Goal: Information Seeking & Learning: Learn about a topic

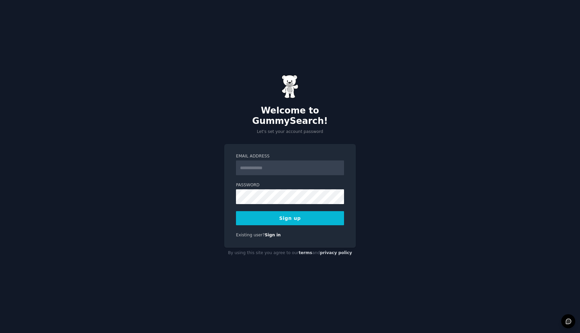
type input "**********"
click at [311, 212] on button "Sign up" at bounding box center [290, 218] width 108 height 14
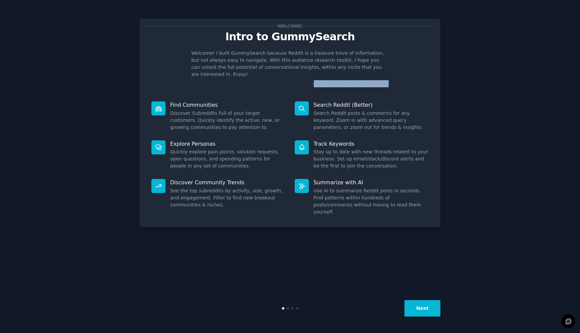
click at [430, 307] on button "Next" at bounding box center [423, 308] width 36 height 16
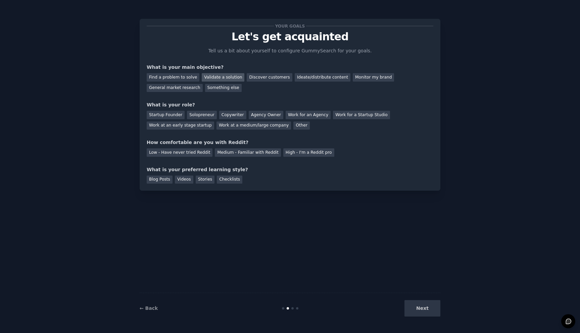
click at [214, 76] on div "Validate a solution" at bounding box center [223, 77] width 43 height 8
click at [194, 75] on div "Find a problem to solve" at bounding box center [173, 77] width 53 height 8
click at [221, 80] on div "Validate a solution" at bounding box center [223, 77] width 43 height 8
click at [195, 90] on div "General market research" at bounding box center [175, 88] width 56 height 8
click at [193, 115] on div "Solopreneur" at bounding box center [202, 115] width 30 height 8
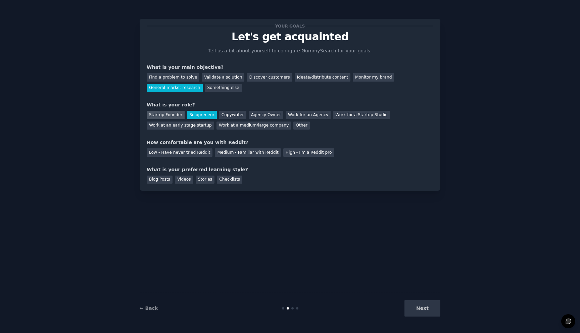
click at [170, 112] on div "Startup Founder" at bounding box center [166, 115] width 38 height 8
click at [200, 113] on div "Solopreneur" at bounding box center [202, 115] width 30 height 8
click at [241, 154] on div "Medium - Familiar with Reddit" at bounding box center [248, 152] width 66 height 8
click at [183, 181] on div "Videos" at bounding box center [184, 180] width 18 height 8
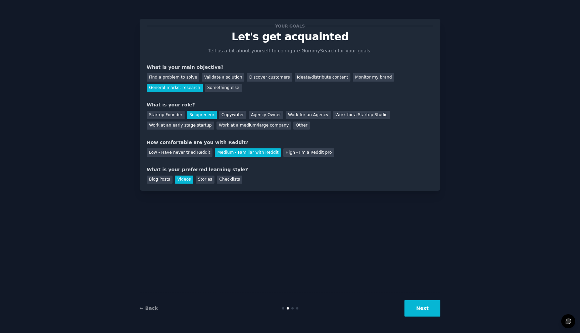
click at [427, 312] on button "Next" at bounding box center [423, 308] width 36 height 16
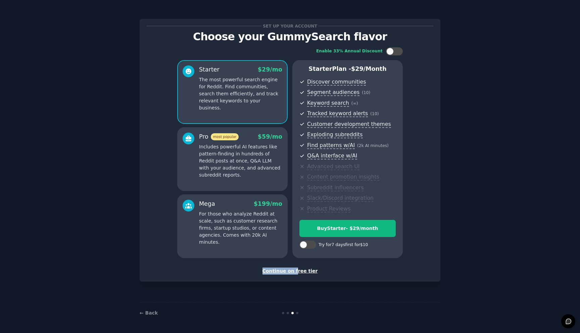
drag, startPoint x: 298, startPoint y: 272, endPoint x: 302, endPoint y: 264, distance: 9.0
click at [302, 264] on div "Set up your account Choose your GummySearch flavor Enable 33% Annual Discount S…" at bounding box center [290, 150] width 287 height 249
click at [209, 173] on p "Includes powerful AI features like pattern-finding in hundreds of Reddit posts …" at bounding box center [240, 160] width 83 height 35
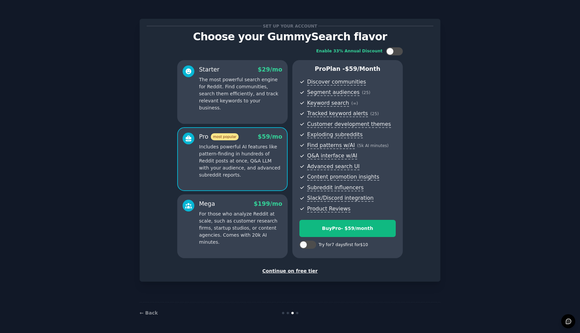
click at [223, 225] on p "For those who analyze Reddit at scale, such as customer research firms, startup…" at bounding box center [240, 228] width 83 height 35
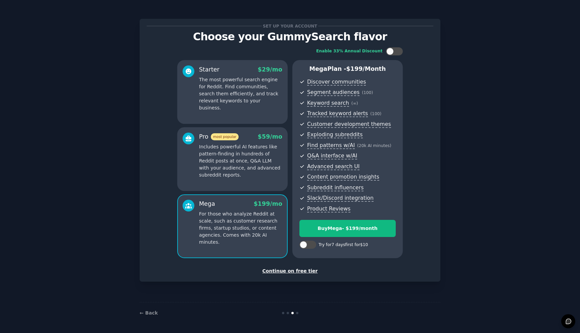
click at [239, 163] on p "Includes powerful AI features like pattern-finding in hundreds of Reddit posts …" at bounding box center [240, 160] width 83 height 35
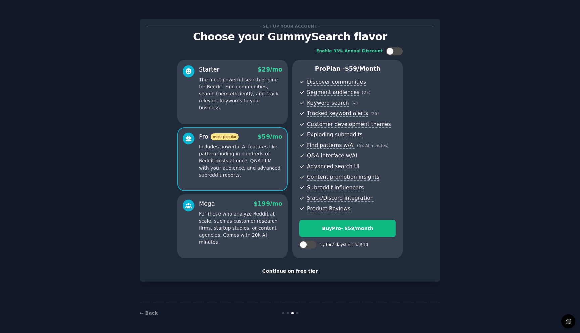
click at [233, 210] on div "Mega $ 199 /mo For those who analyze Reddit at scale, such as customer research…" at bounding box center [240, 223] width 83 height 46
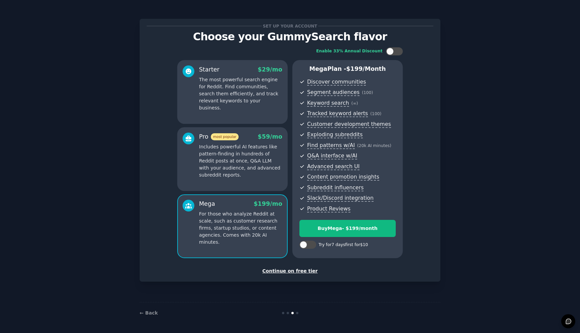
click at [245, 166] on p "Includes powerful AI features like pattern-finding in hundreds of Reddit posts …" at bounding box center [240, 160] width 83 height 35
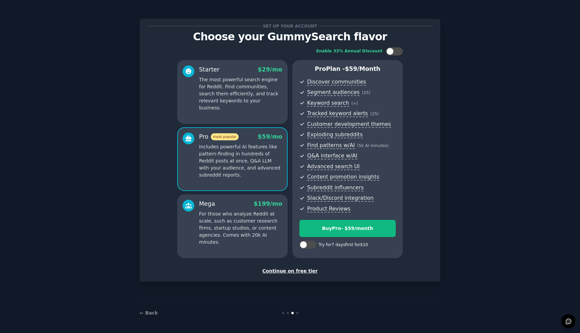
click at [238, 208] on div "Mega $ 199 /mo" at bounding box center [240, 204] width 83 height 8
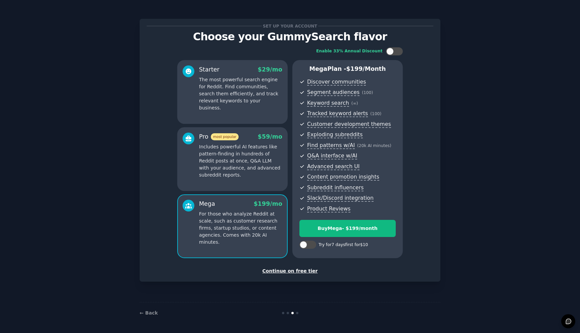
click at [246, 177] on p "Includes powerful AI features like pattern-finding in hundreds of Reddit posts …" at bounding box center [240, 160] width 83 height 35
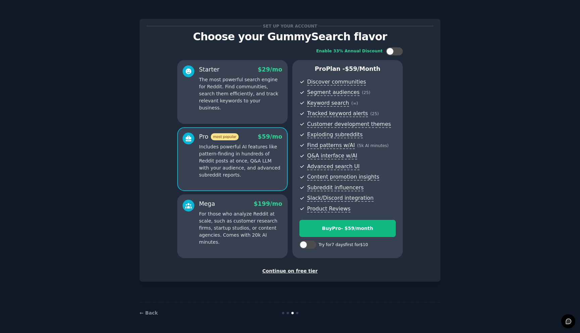
click at [289, 271] on div "Continue on free tier" at bounding box center [290, 271] width 287 height 7
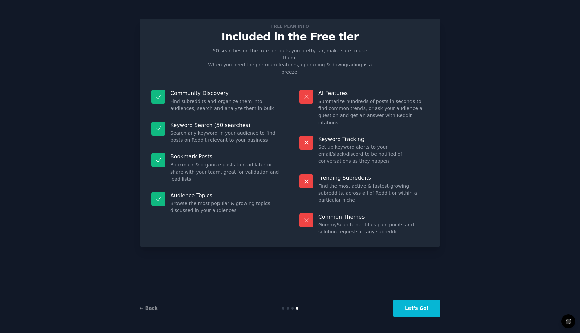
click at [424, 309] on button "Let's Go!" at bounding box center [417, 308] width 47 height 16
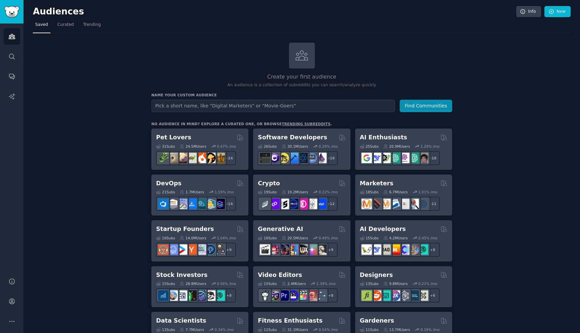
click at [304, 122] on link "trending subreddits" at bounding box center [306, 124] width 49 height 4
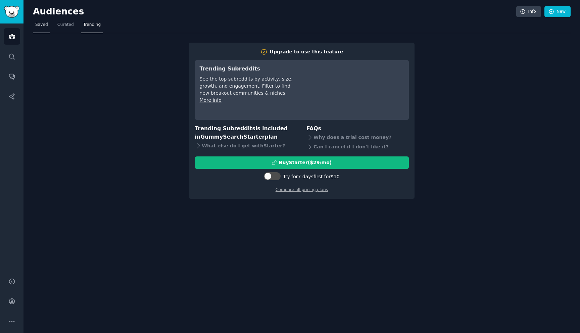
click at [46, 26] on span "Saved" at bounding box center [41, 25] width 13 height 6
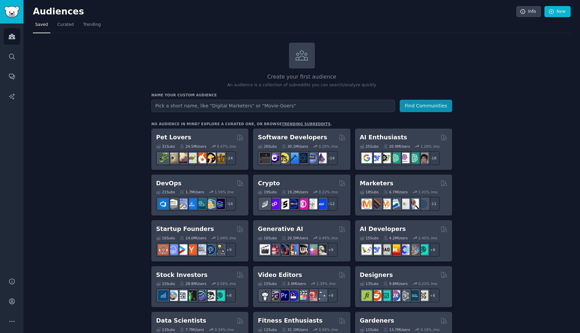
click at [184, 107] on input "text" at bounding box center [273, 106] width 244 height 12
click at [435, 103] on button "Find Communities" at bounding box center [426, 106] width 52 height 12
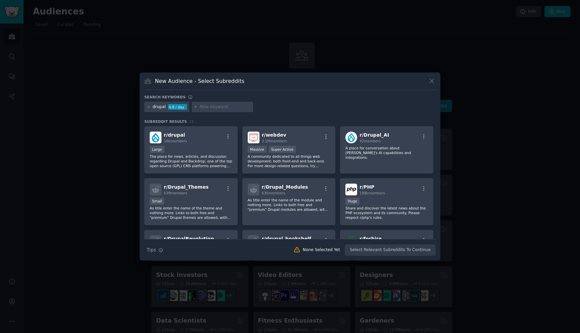
click at [338, 82] on div "New Audience - Select Subreddits" at bounding box center [290, 83] width 292 height 13
click at [435, 84] on icon at bounding box center [432, 81] width 7 height 7
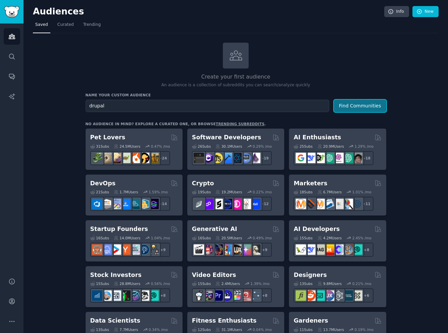
click at [362, 107] on button "Find Communities" at bounding box center [360, 106] width 52 height 12
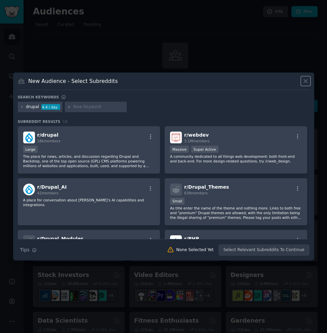
click at [302, 80] on icon at bounding box center [305, 81] width 7 height 7
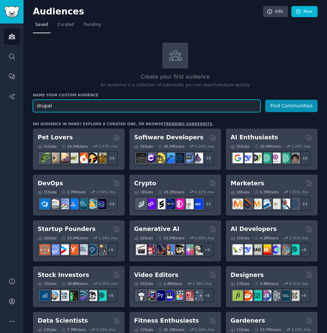
click at [194, 108] on input "drupal" at bounding box center [146, 106] width 227 height 12
type input "d"
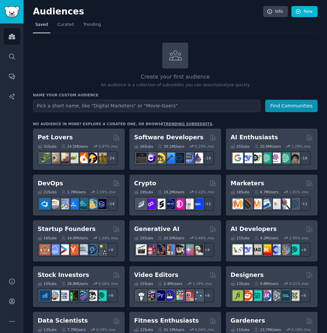
click at [175, 94] on h3 "Name your custom audience" at bounding box center [175, 95] width 285 height 5
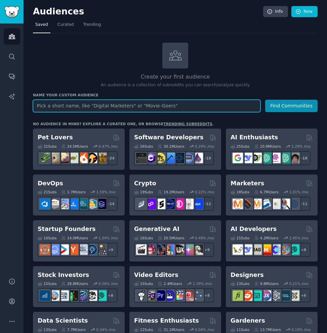
click at [169, 105] on input "text" at bounding box center [146, 106] width 227 height 12
type input "symfony"
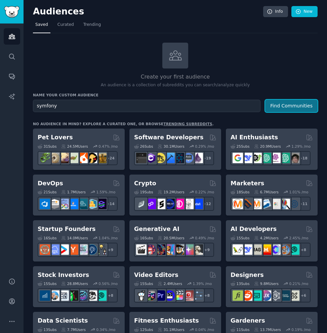
click at [292, 105] on button "Find Communities" at bounding box center [291, 106] width 52 height 12
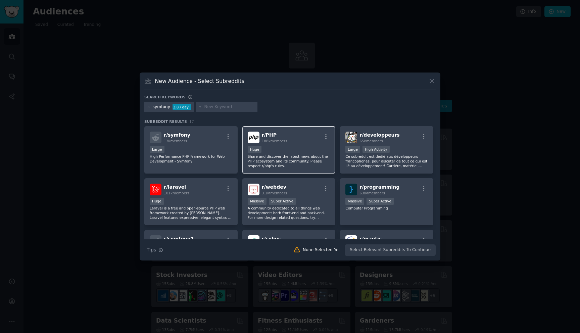
click at [308, 150] on div "Huge" at bounding box center [289, 150] width 83 height 8
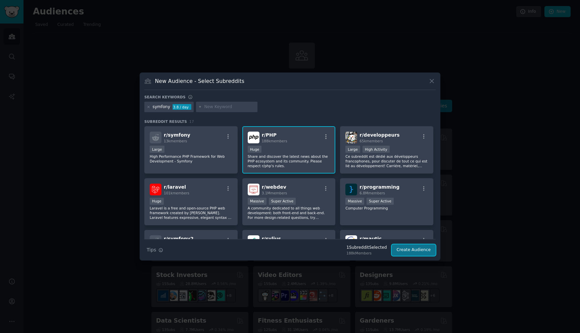
click at [403, 252] on button "Create Audience" at bounding box center [414, 250] width 44 height 11
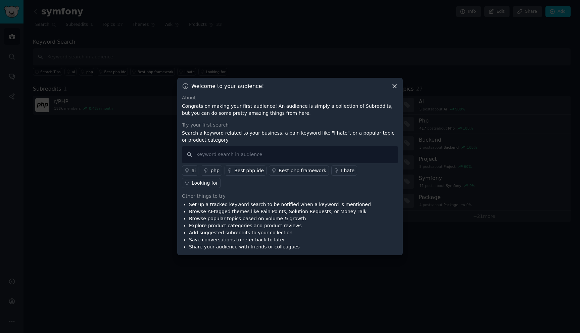
click at [395, 88] on icon at bounding box center [395, 87] width 4 height 4
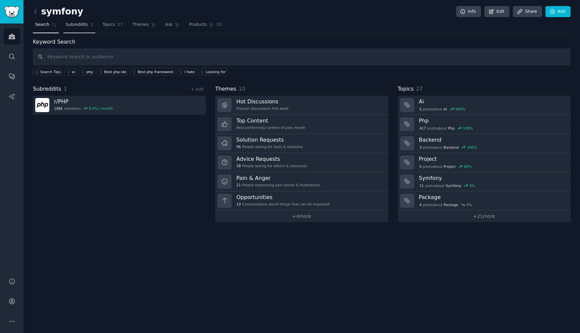
click at [85, 26] on span "Subreddits" at bounding box center [77, 25] width 22 height 6
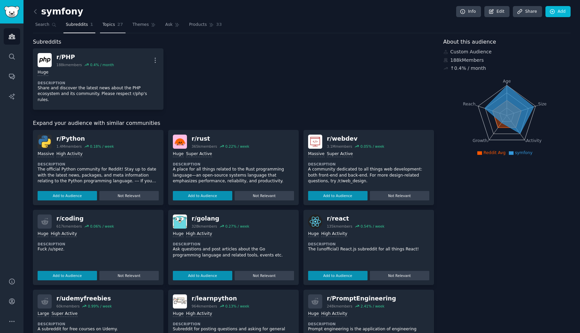
click at [111, 26] on span "Topics" at bounding box center [108, 25] width 12 height 6
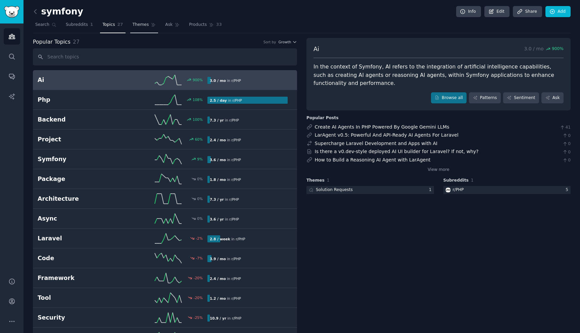
click at [139, 26] on span "Themes" at bounding box center [141, 25] width 16 height 6
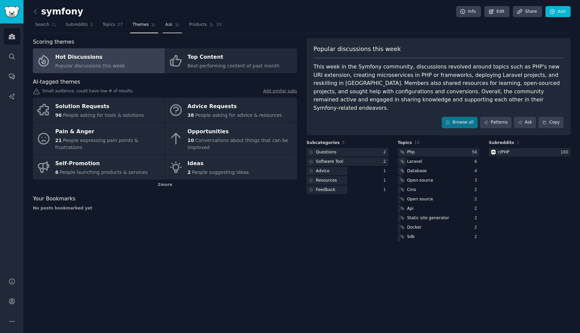
click at [165, 23] on span "Ask" at bounding box center [168, 25] width 7 height 6
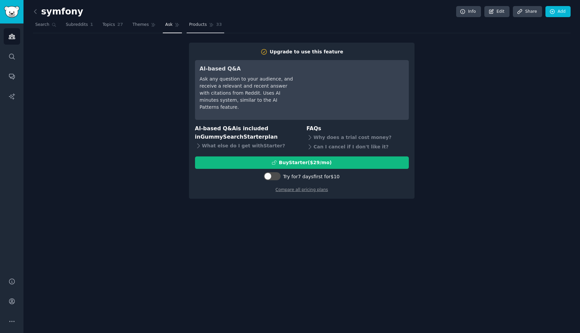
click at [198, 26] on span "Products" at bounding box center [198, 25] width 18 height 6
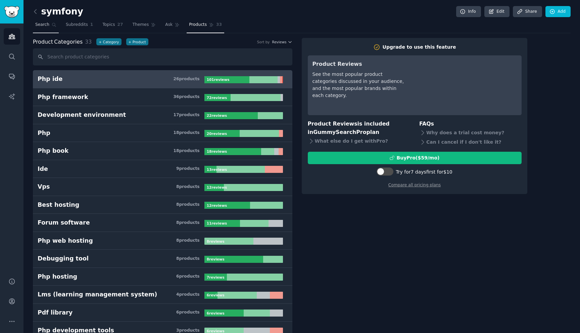
click at [48, 20] on link "Search" at bounding box center [46, 26] width 26 height 14
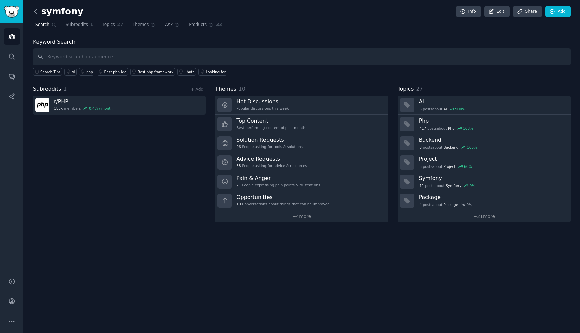
click at [35, 14] on icon at bounding box center [35, 11] width 7 height 7
